Goal: Task Accomplishment & Management: Manage account settings

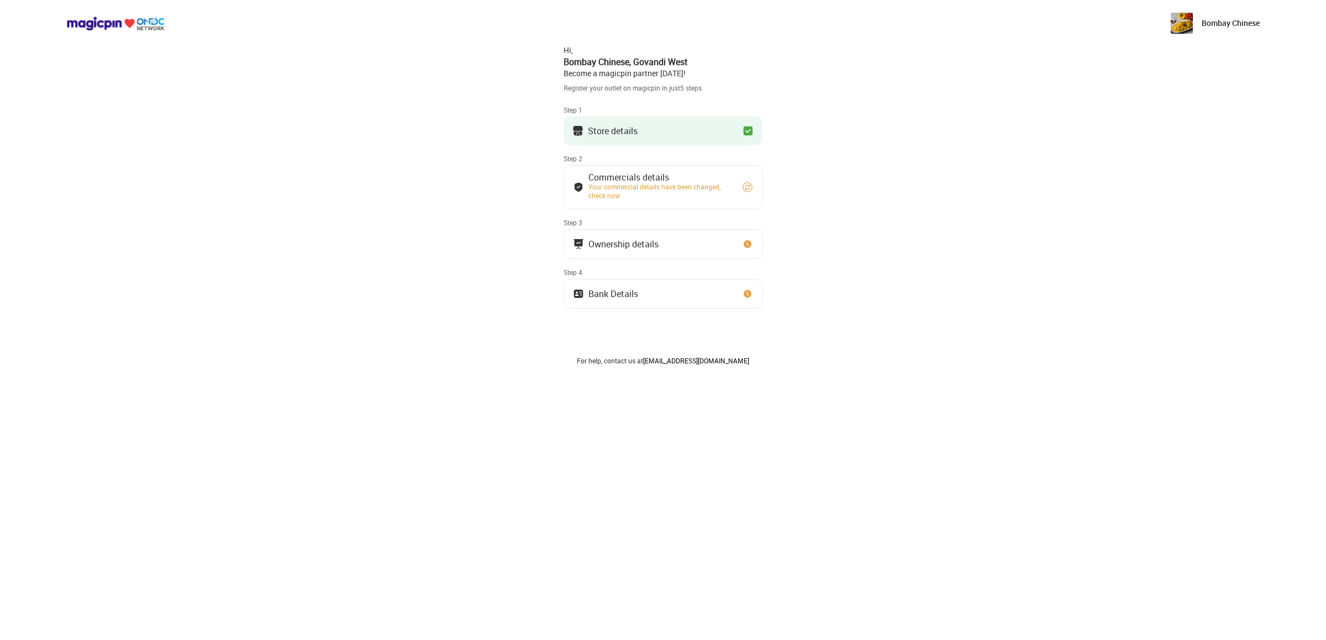
click at [673, 191] on div "Your commercial details have been changed, check now" at bounding box center [660, 191] width 144 height 18
click at [653, 180] on div "Commercials details" at bounding box center [660, 178] width 144 height 6
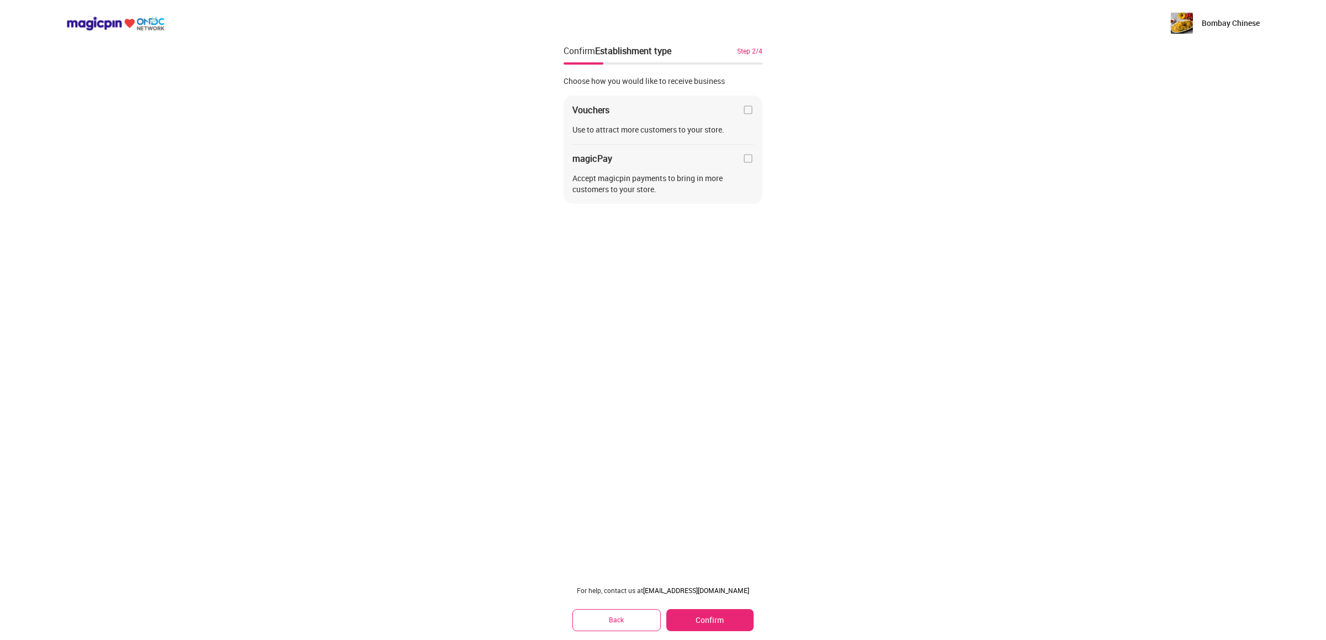
click at [524, 320] on div "Bombay Chinese Confirm Establishment type Step 2/4 Choose how you would like to…" at bounding box center [663, 320] width 1326 height 640
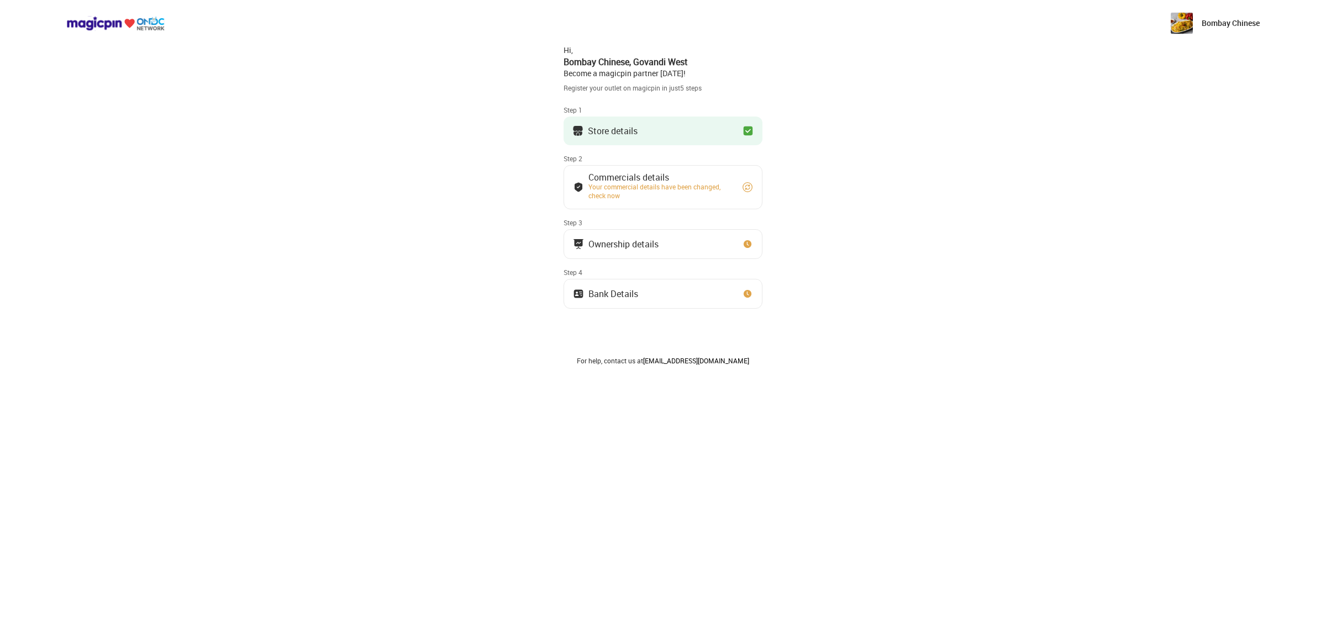
click at [747, 191] on img at bounding box center [747, 187] width 11 height 11
